Goal: Information Seeking & Learning: Learn about a topic

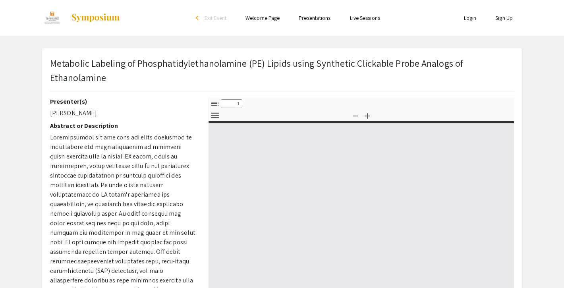
select select "custom"
type input "0"
select select "custom"
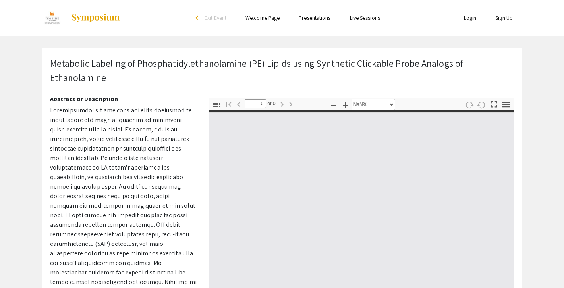
scroll to position [35, 0]
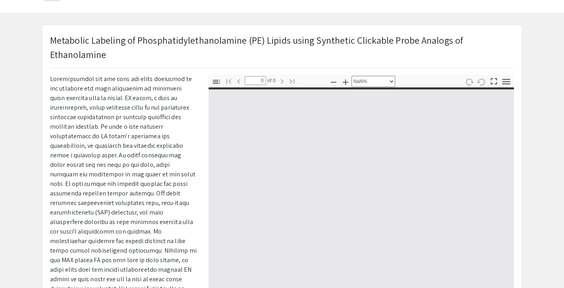
type input "1"
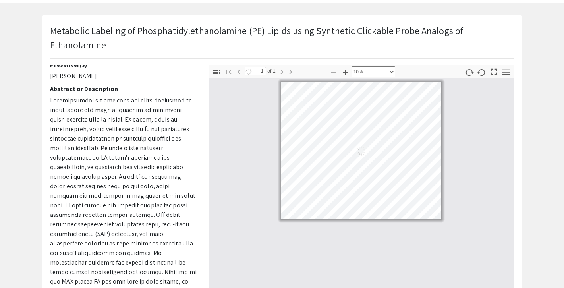
scroll to position [0, 0]
select select "custom"
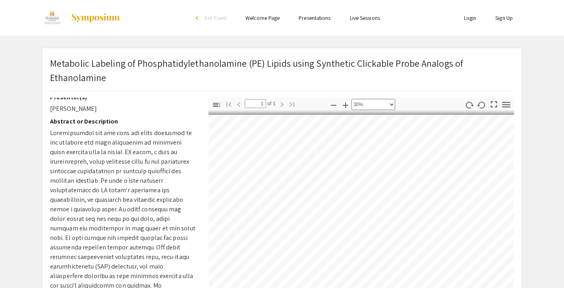
scroll to position [0, 182]
click at [506, 106] on icon "button" at bounding box center [506, 104] width 11 height 11
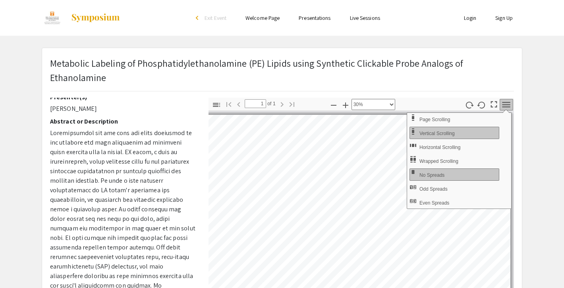
click at [297, 83] on p "Metabolic Labeling of Phosphatidylethanolamine (PE) Lipids using Synthetic Clic…" at bounding box center [282, 70] width 464 height 29
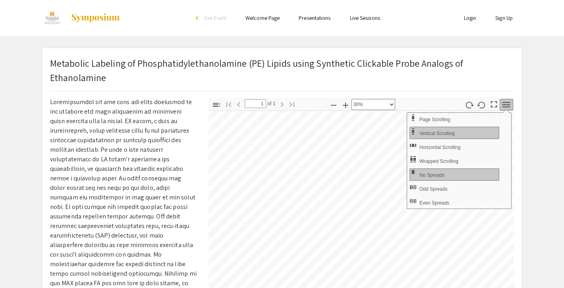
scroll to position [75, 182]
click at [525, 172] on div "Metabolic Labeling of Phosphatidylethanolamine (PE) Lipids using Synthetic Clic…" at bounding box center [282, 256] width 493 height 416
click at [504, 106] on icon "button" at bounding box center [506, 104] width 11 height 11
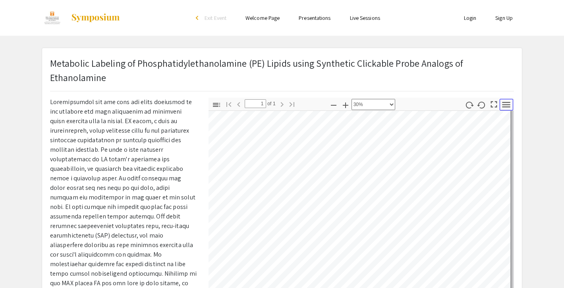
click at [504, 106] on icon "button" at bounding box center [506, 104] width 11 height 11
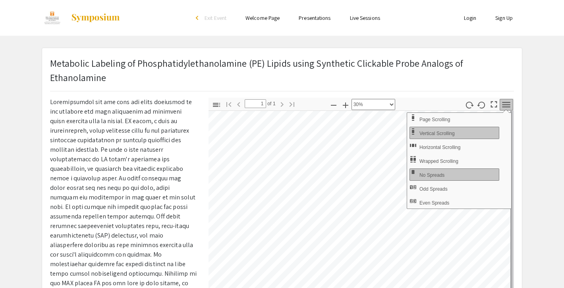
click at [404, 73] on p "Metabolic Labeling of Phosphatidylethanolamine (PE) Lipids using Synthetic Clic…" at bounding box center [282, 70] width 464 height 29
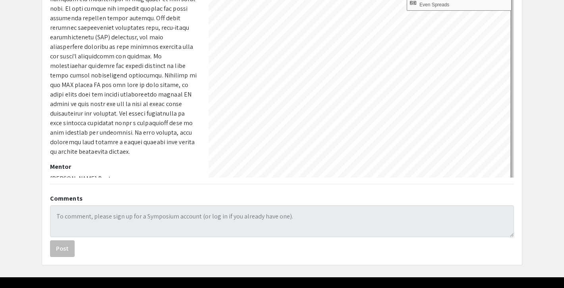
scroll to position [219, 0]
